Goal: Task Accomplishment & Management: Use online tool/utility

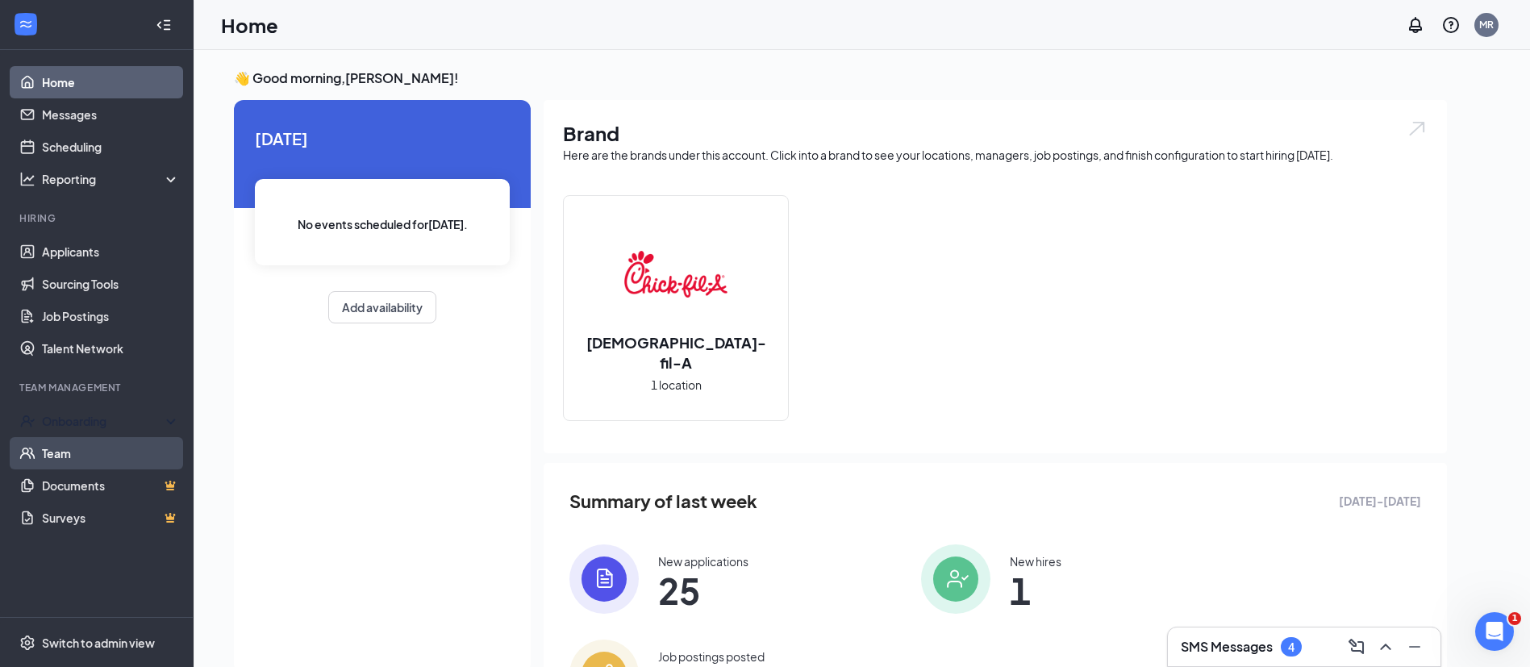
click at [105, 433] on div "Onboarding" at bounding box center [97, 421] width 194 height 32
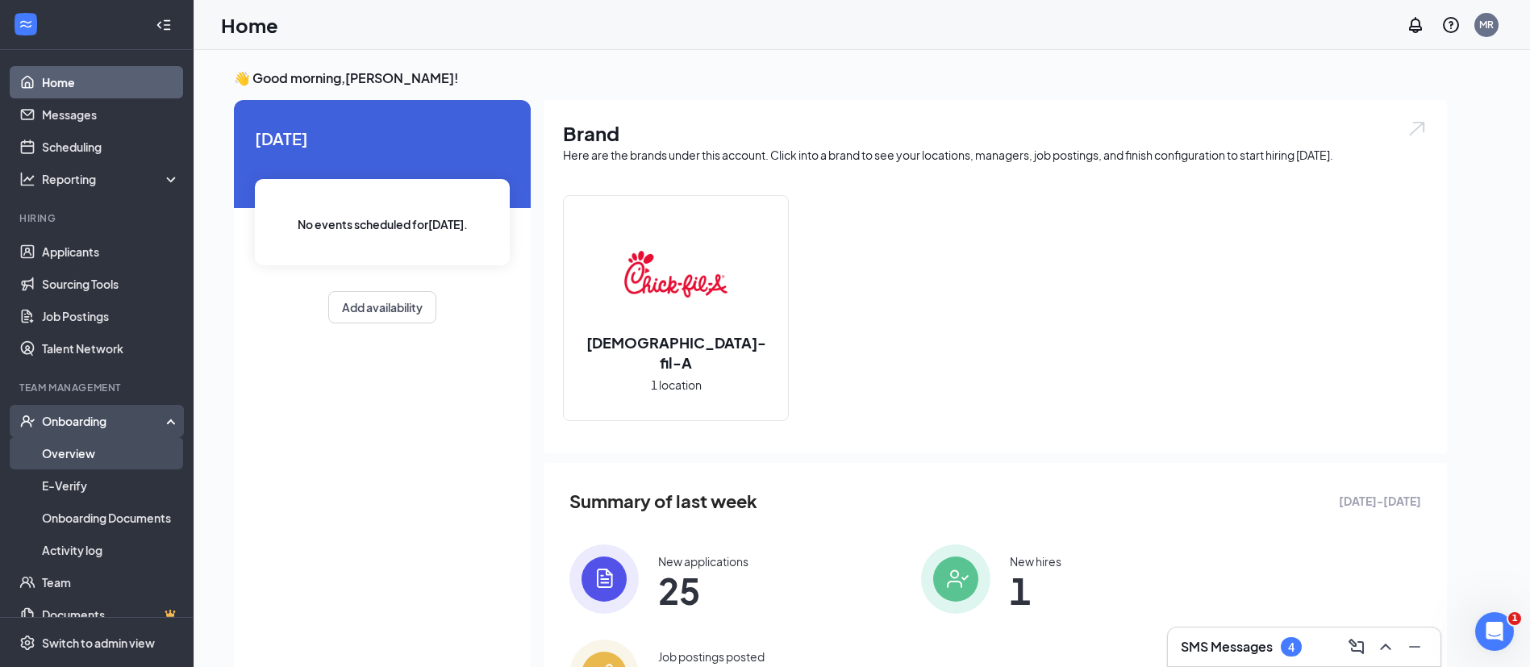
click at [102, 450] on link "Overview" at bounding box center [111, 453] width 138 height 32
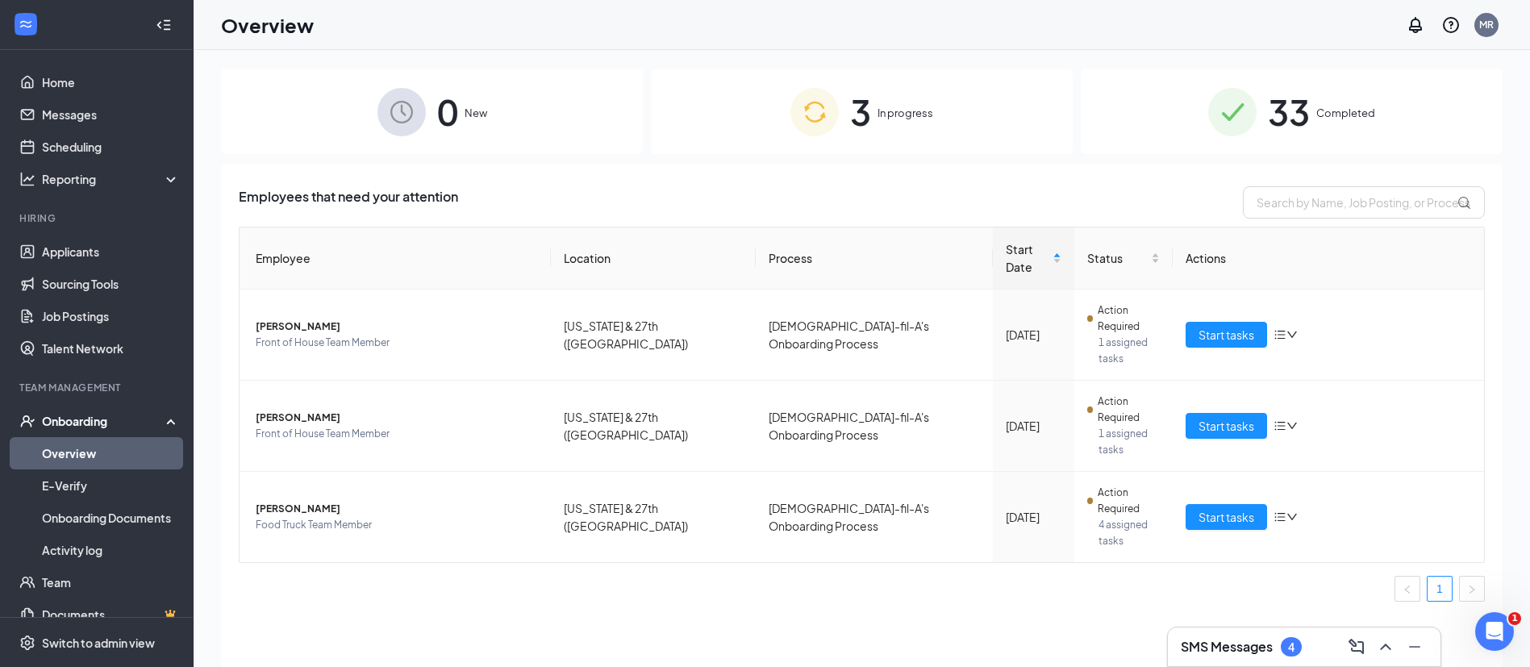
click at [218, 307] on div "0 New 3 In progress 33 Completed Employees that need your attention Employee Lo…" at bounding box center [862, 395] width 1337 height 690
click at [1229, 508] on span "Start tasks" at bounding box center [1227, 517] width 56 height 18
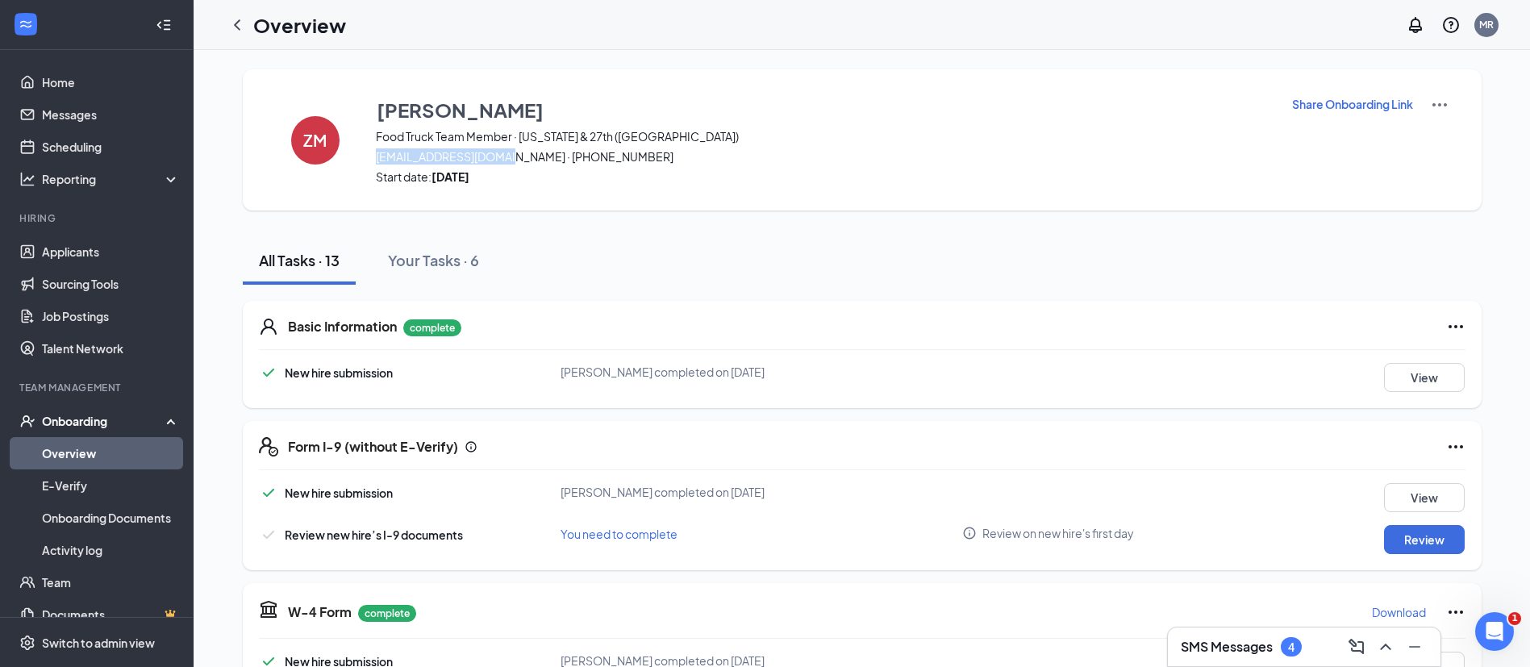
drag, startPoint x: 368, startPoint y: 158, endPoint x: 508, endPoint y: 154, distance: 140.4
click at [508, 154] on div "ZM [PERSON_NAME] Food Truck Team Member · [US_STATE] & 27th ([GEOGRAPHIC_DATA])…" at bounding box center [862, 139] width 1239 height 141
copy span "[EMAIL_ADDRESS][DOMAIN_NAME]"
click at [686, 194] on div "ZM [PERSON_NAME] Food Truck Team Member · [US_STATE] & 27th ([GEOGRAPHIC_DATA])…" at bounding box center [862, 139] width 1239 height 141
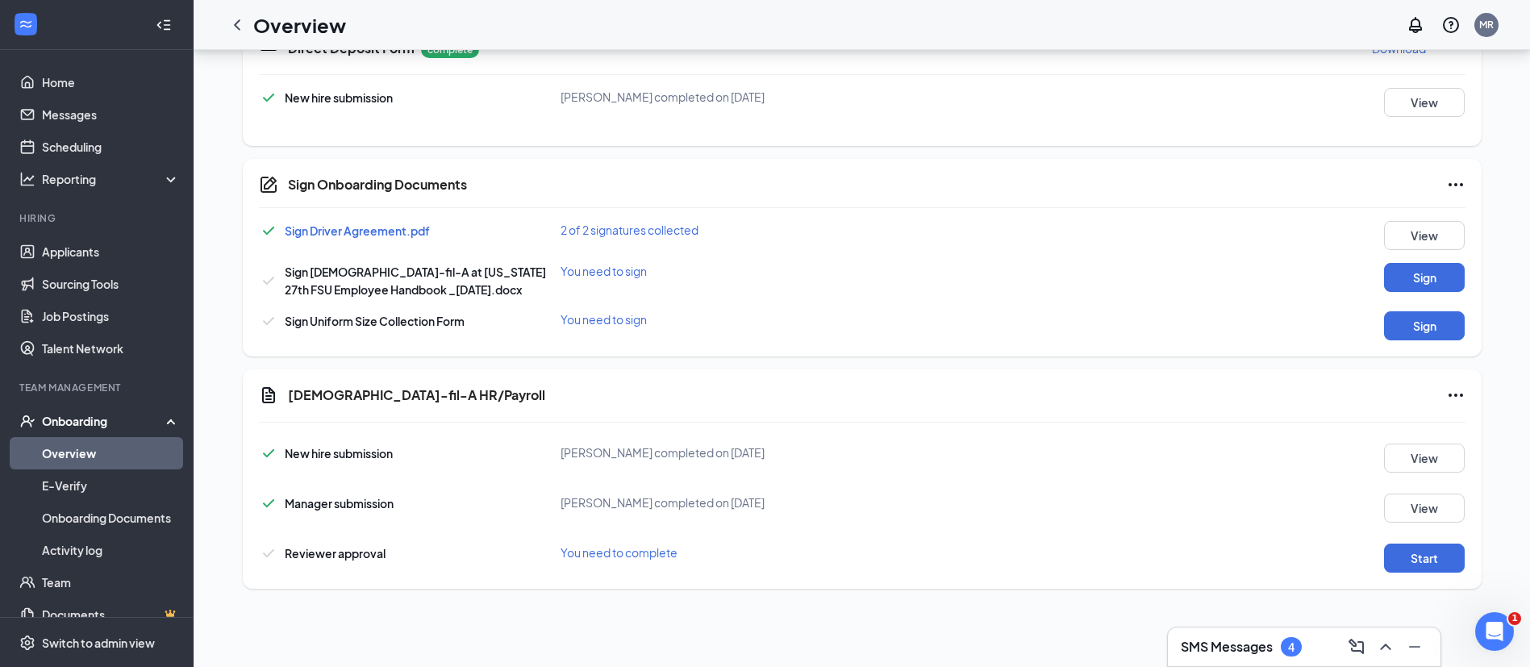
scroll to position [484, 0]
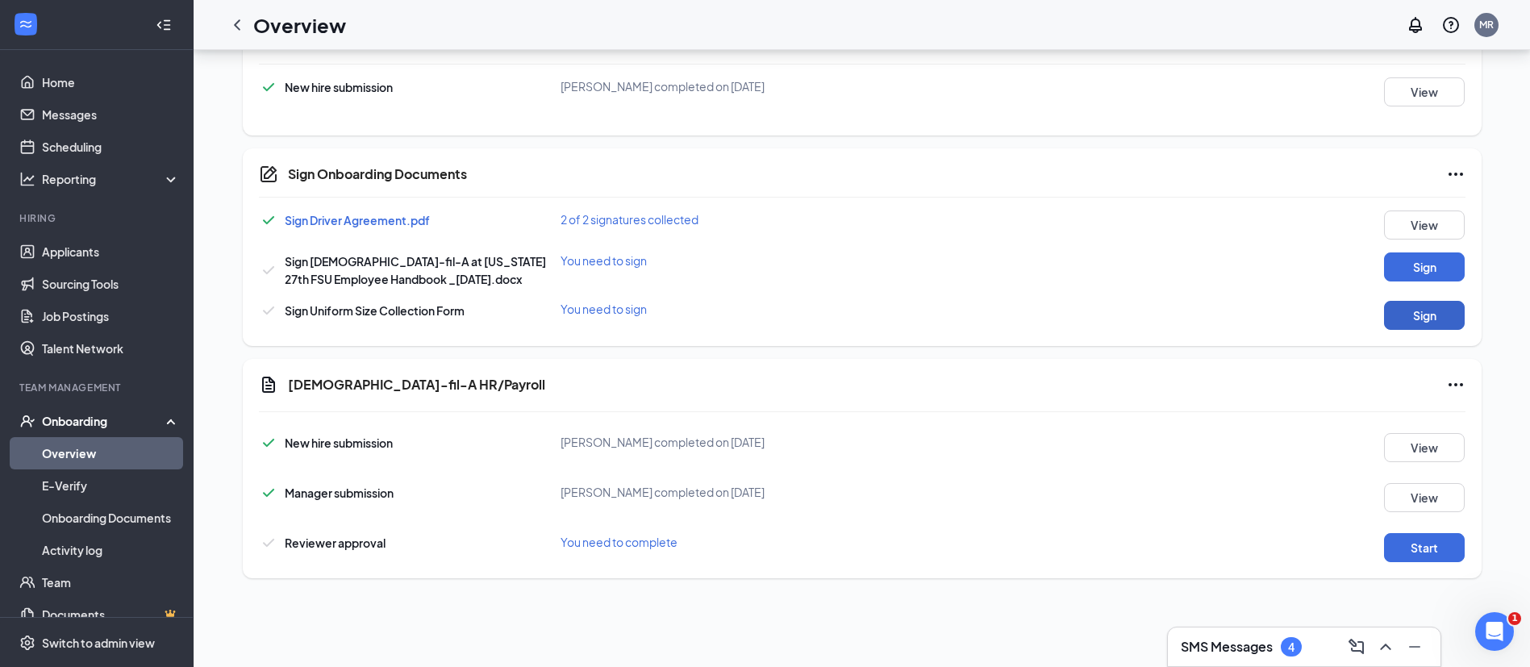
click at [1412, 317] on button "Sign" at bounding box center [1424, 315] width 81 height 29
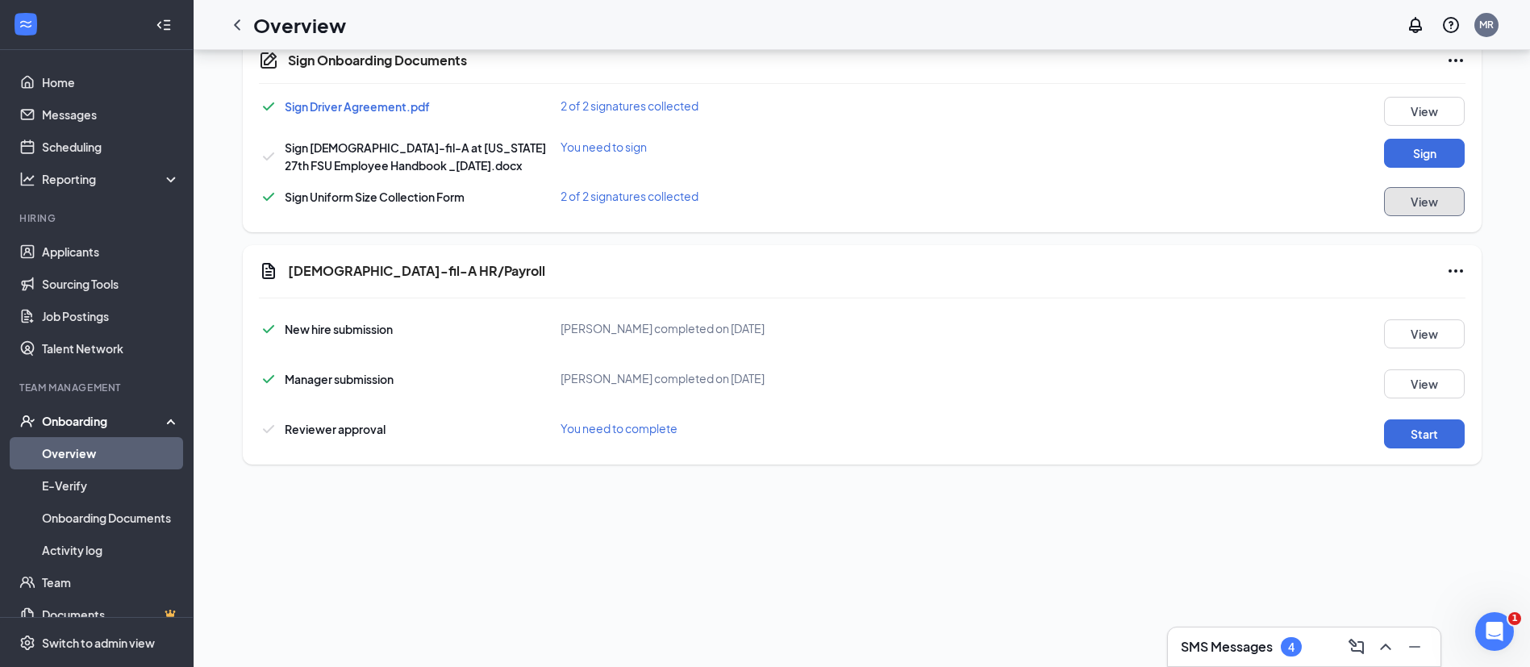
scroll to position [726, 0]
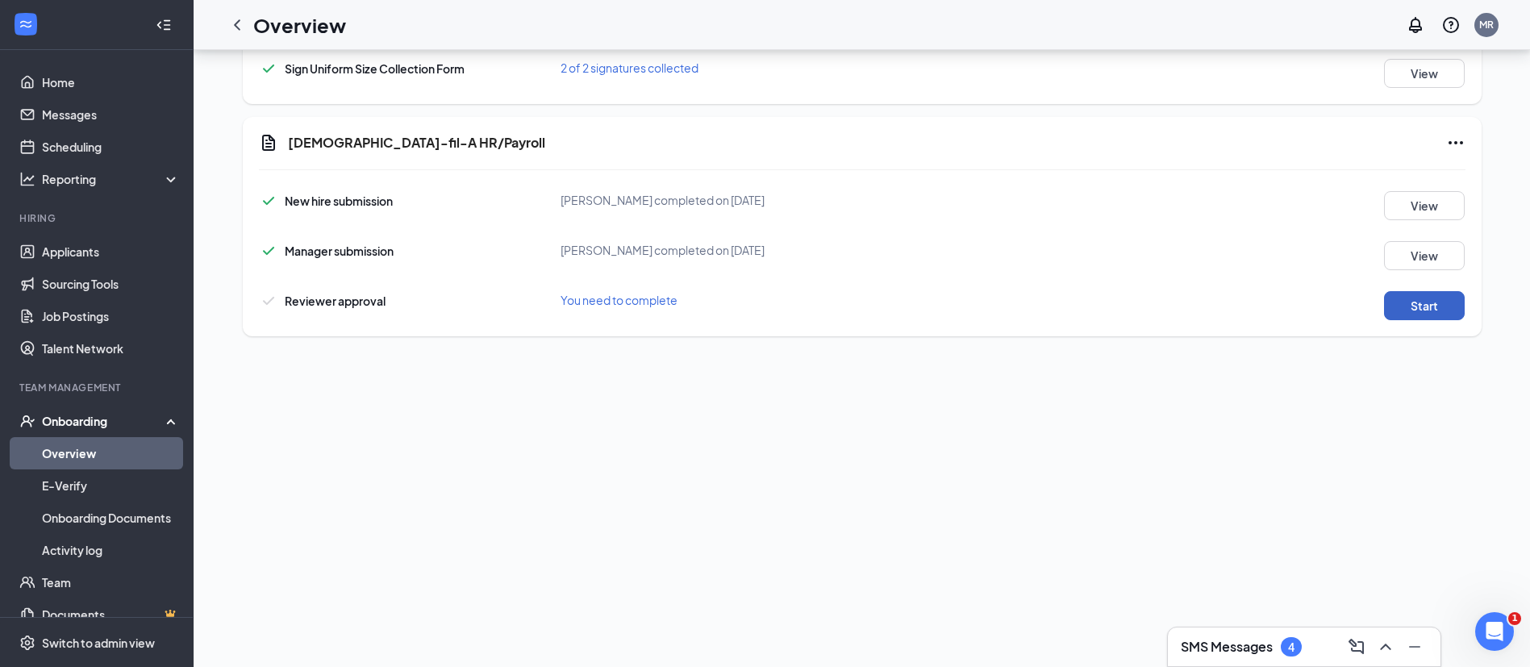
click at [1428, 301] on button "Start" at bounding box center [1424, 305] width 81 height 29
click at [1453, 140] on icon "Ellipses" at bounding box center [1455, 142] width 19 height 19
click at [1407, 177] on span "Mark as complete" at bounding box center [1386, 176] width 94 height 16
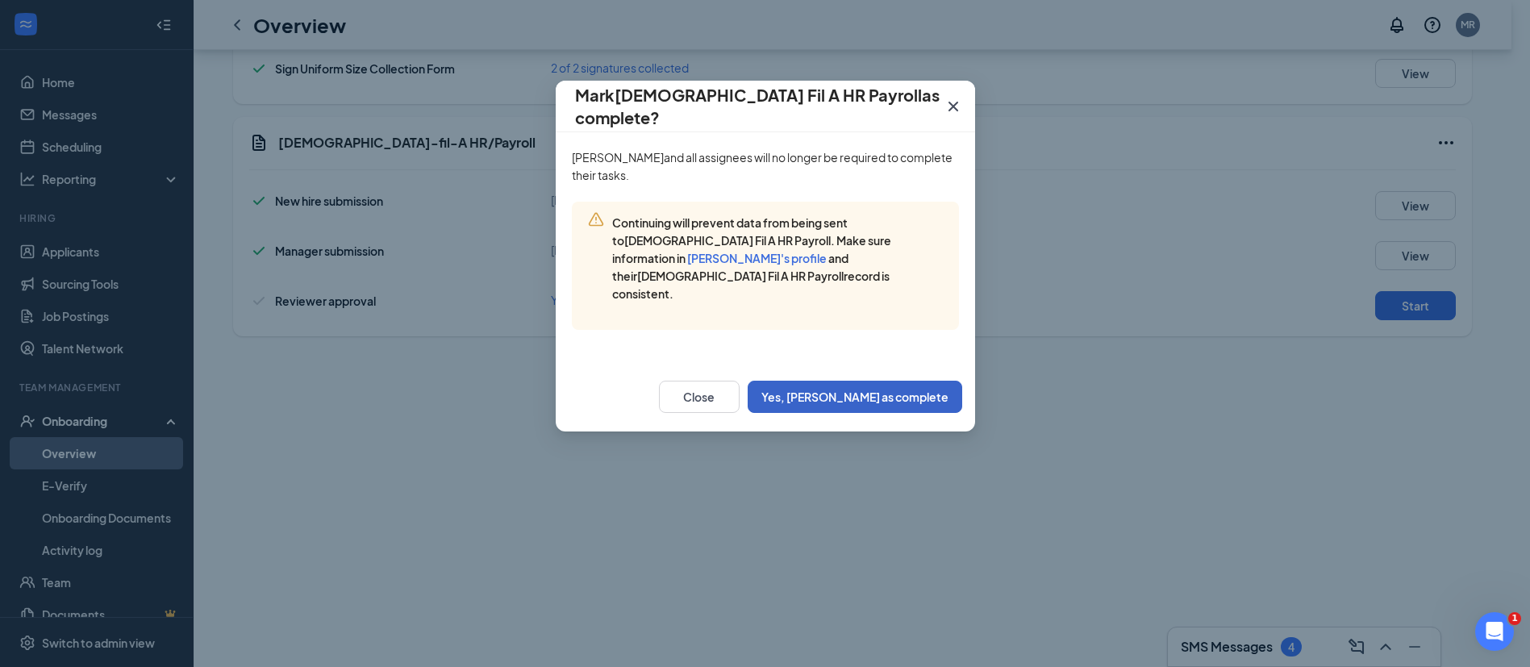
click at [895, 381] on button "Yes, [PERSON_NAME] as complete" at bounding box center [855, 397] width 215 height 32
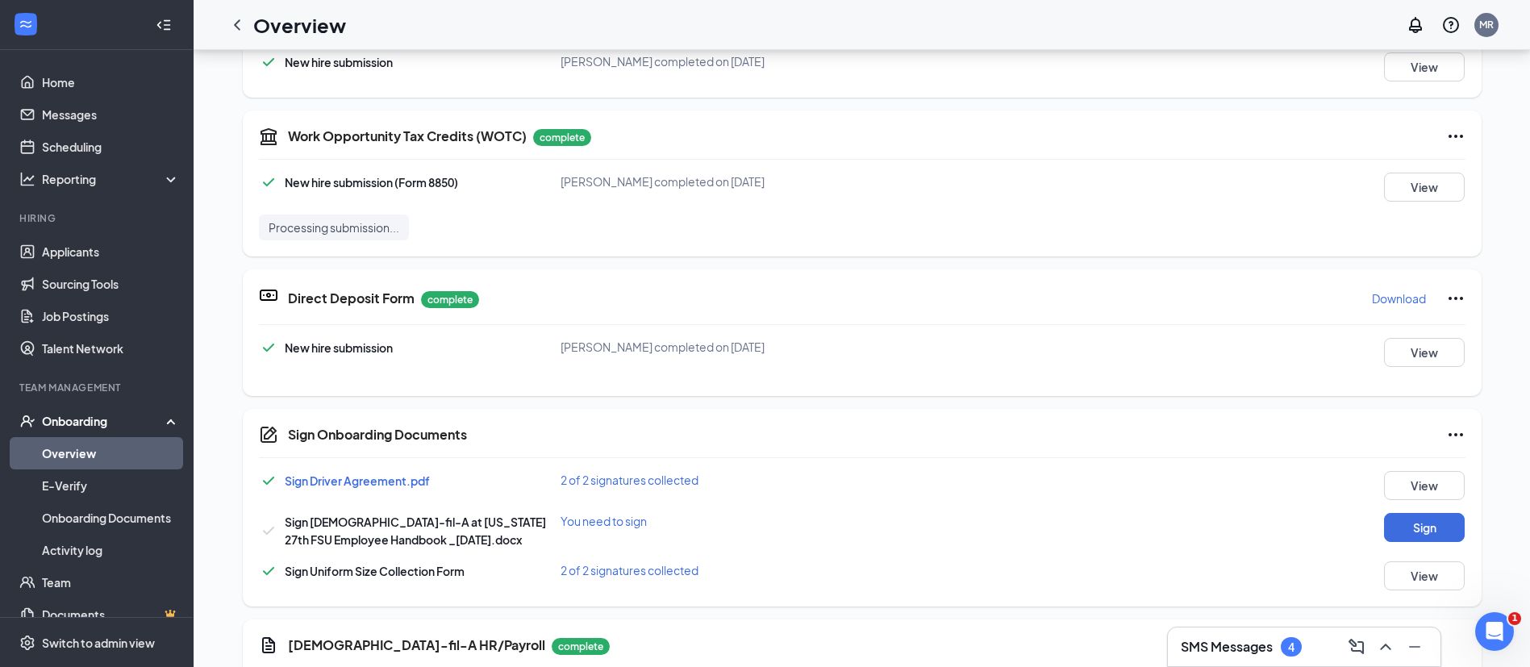
scroll to position [121, 0]
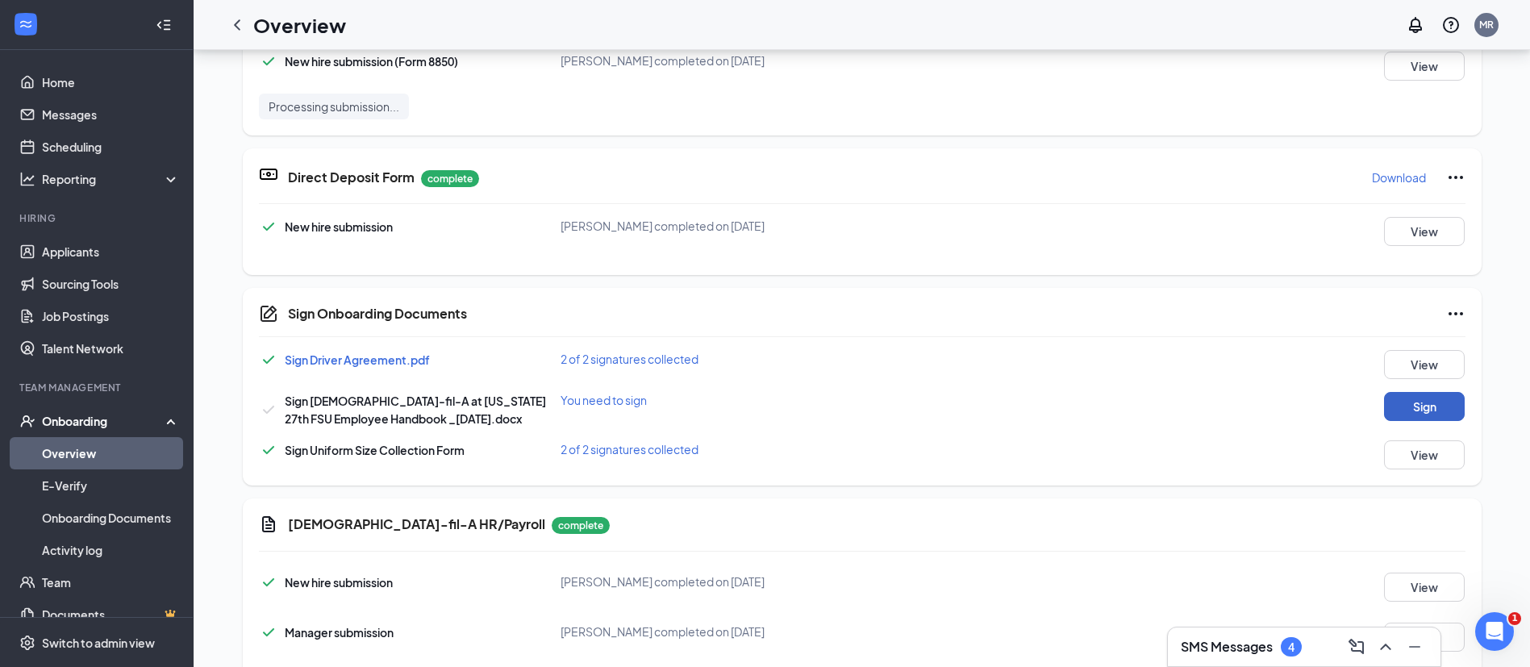
click at [1435, 412] on button "Sign" at bounding box center [1424, 406] width 81 height 29
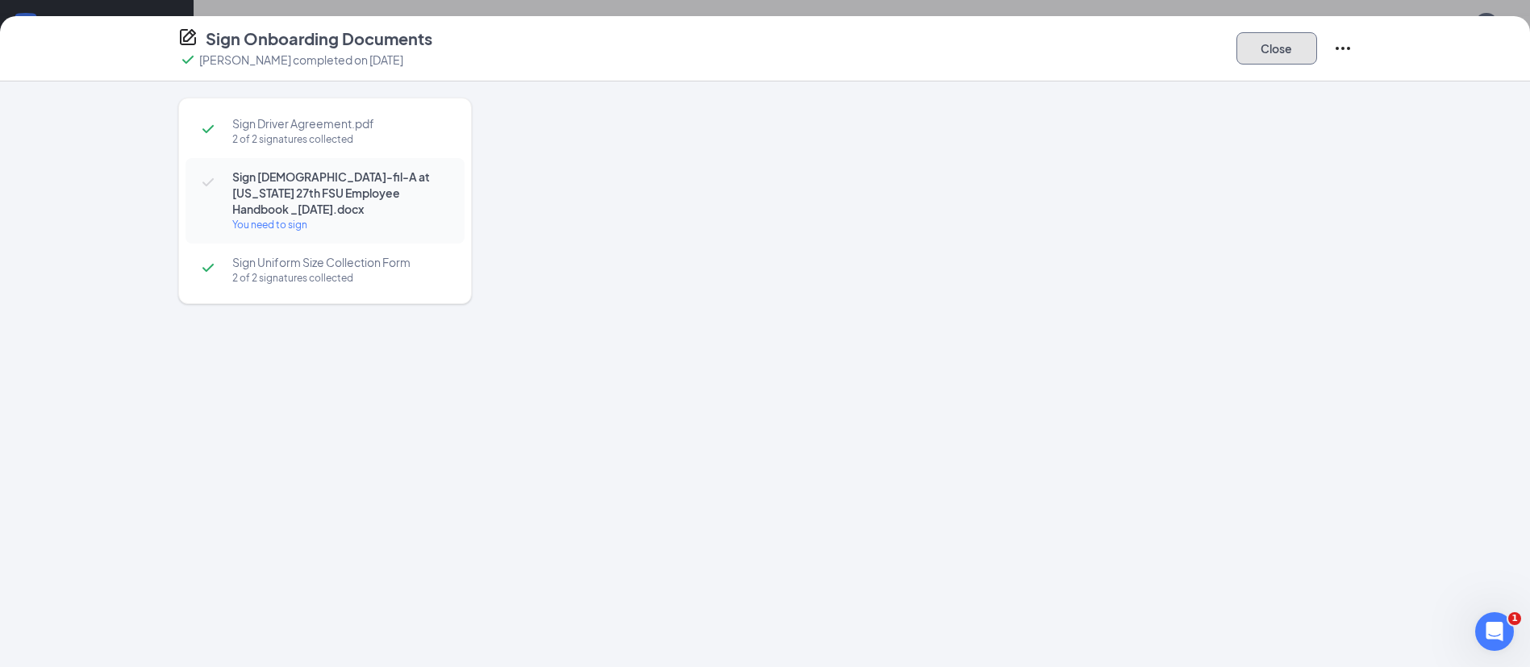
click at [1257, 54] on button "Close" at bounding box center [1277, 48] width 81 height 32
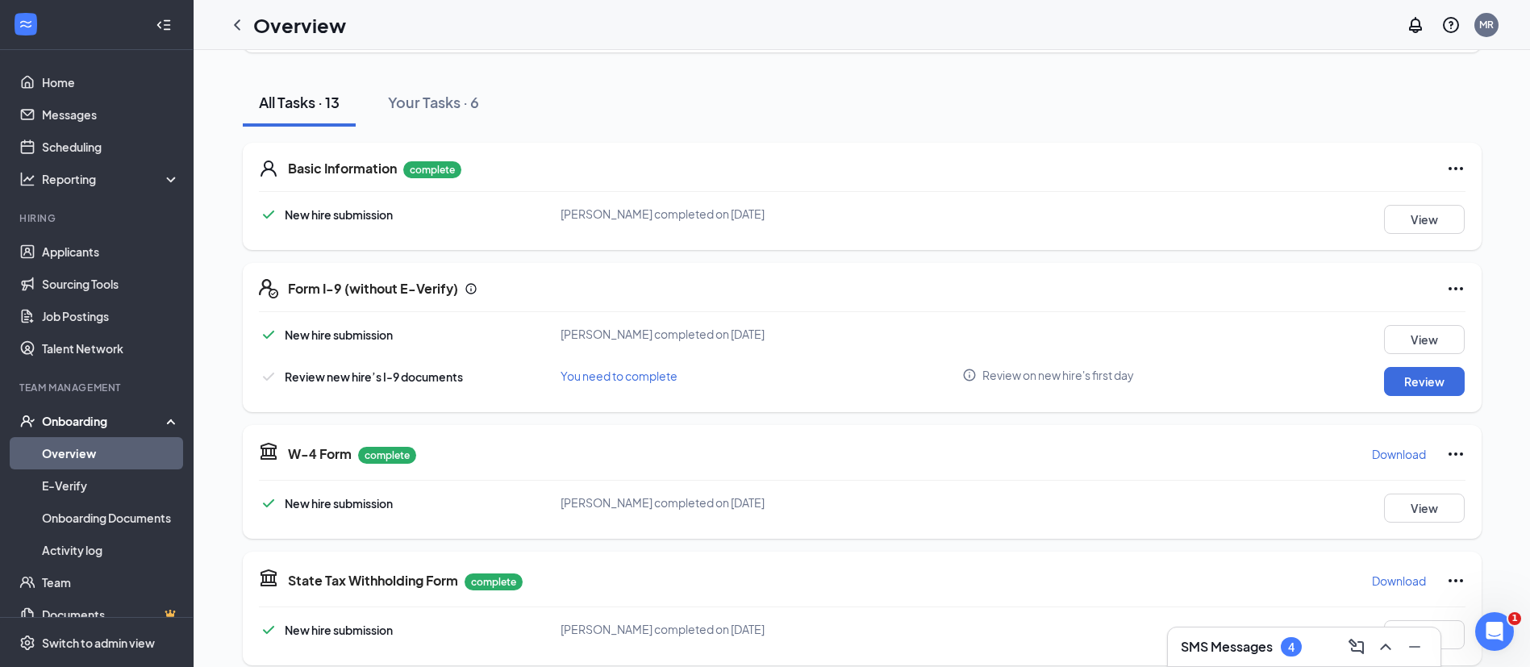
scroll to position [0, 0]
